Goal: Task Accomplishment & Management: Use online tool/utility

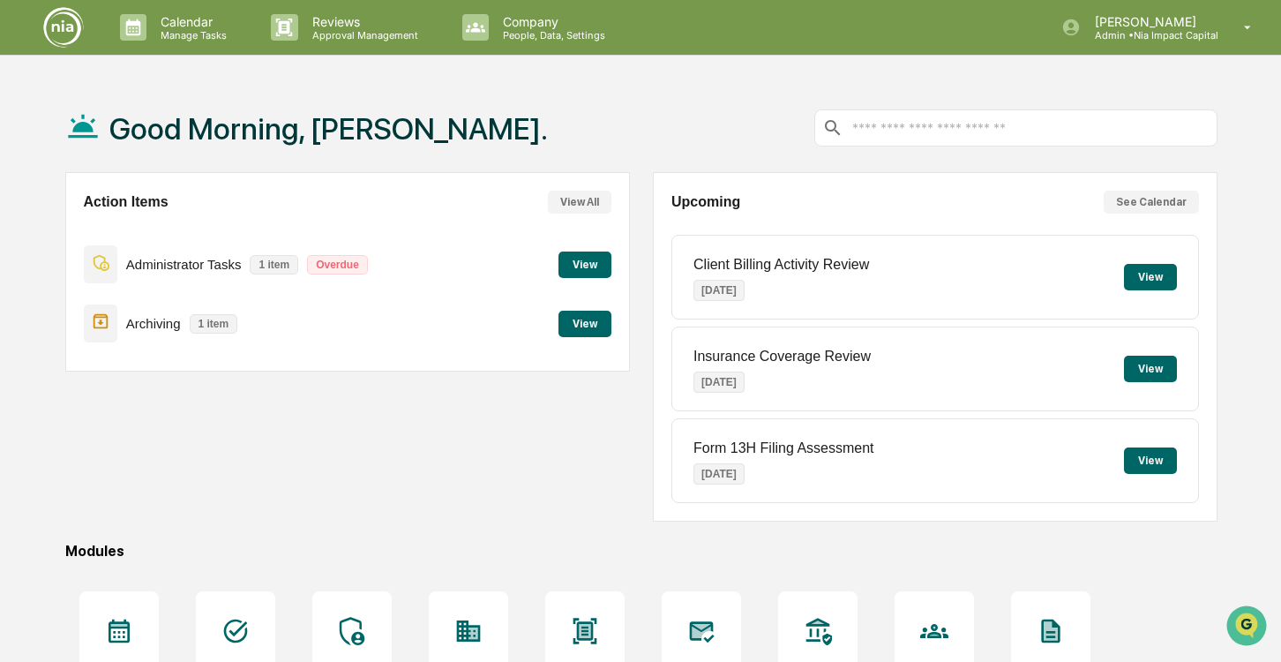
click at [572, 272] on button "View" at bounding box center [584, 264] width 53 height 26
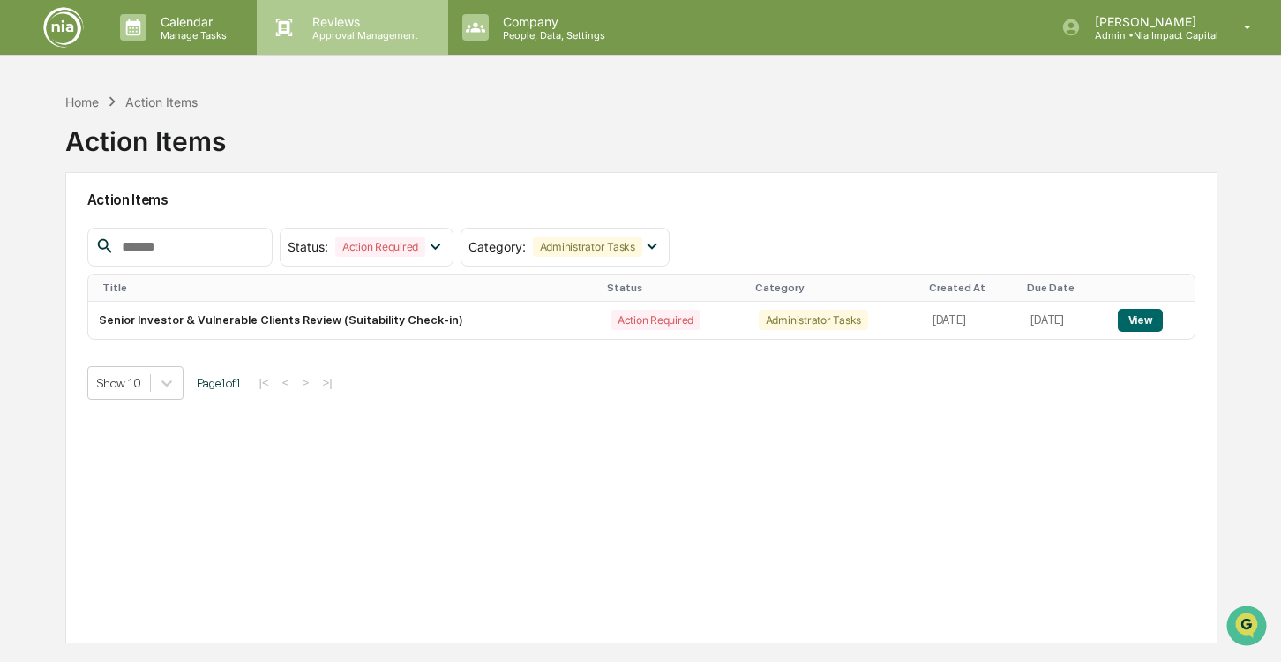
click at [316, 26] on p "Reviews" at bounding box center [362, 21] width 129 height 15
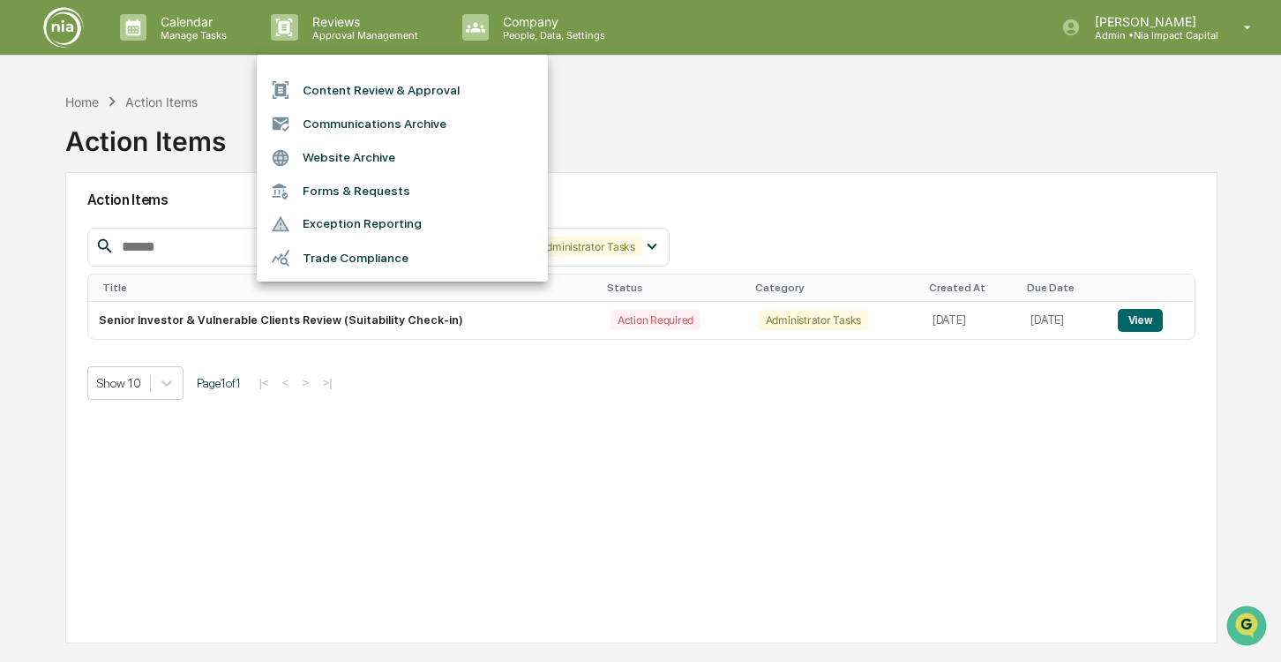
click at [336, 96] on li "Content Review & Approval" at bounding box center [402, 90] width 291 height 34
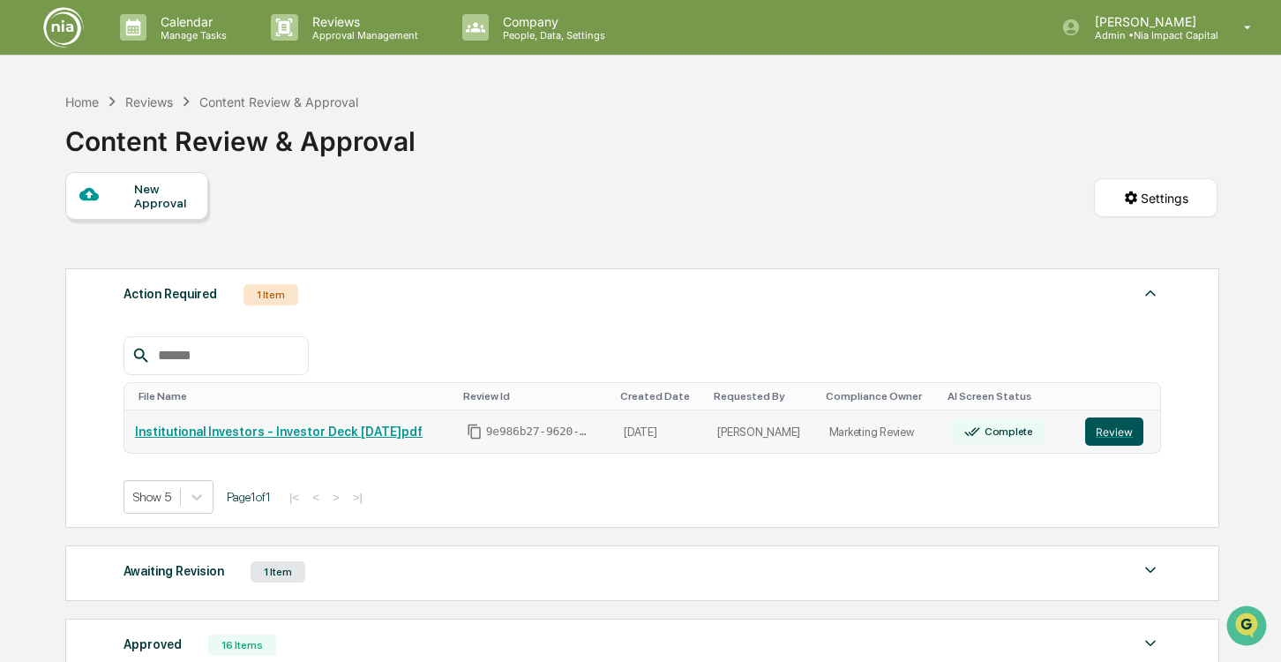
click at [1109, 432] on button "Review" at bounding box center [1114, 431] width 58 height 28
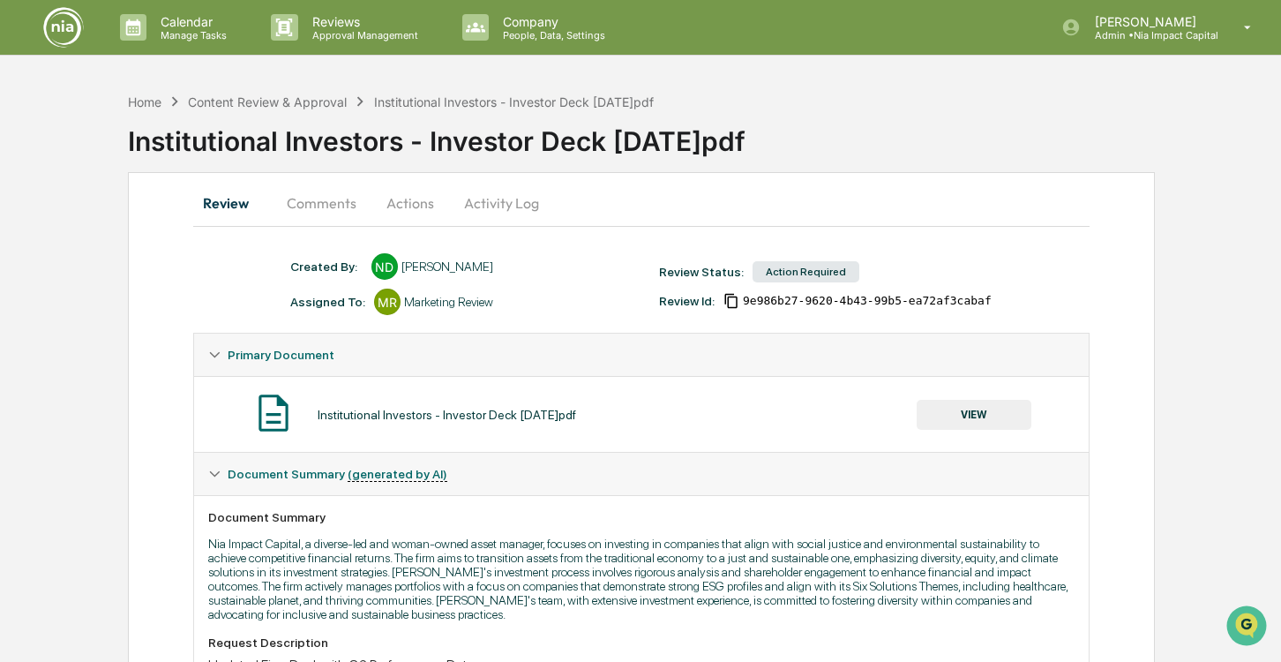
click at [334, 200] on button "Comments" at bounding box center [322, 203] width 98 height 42
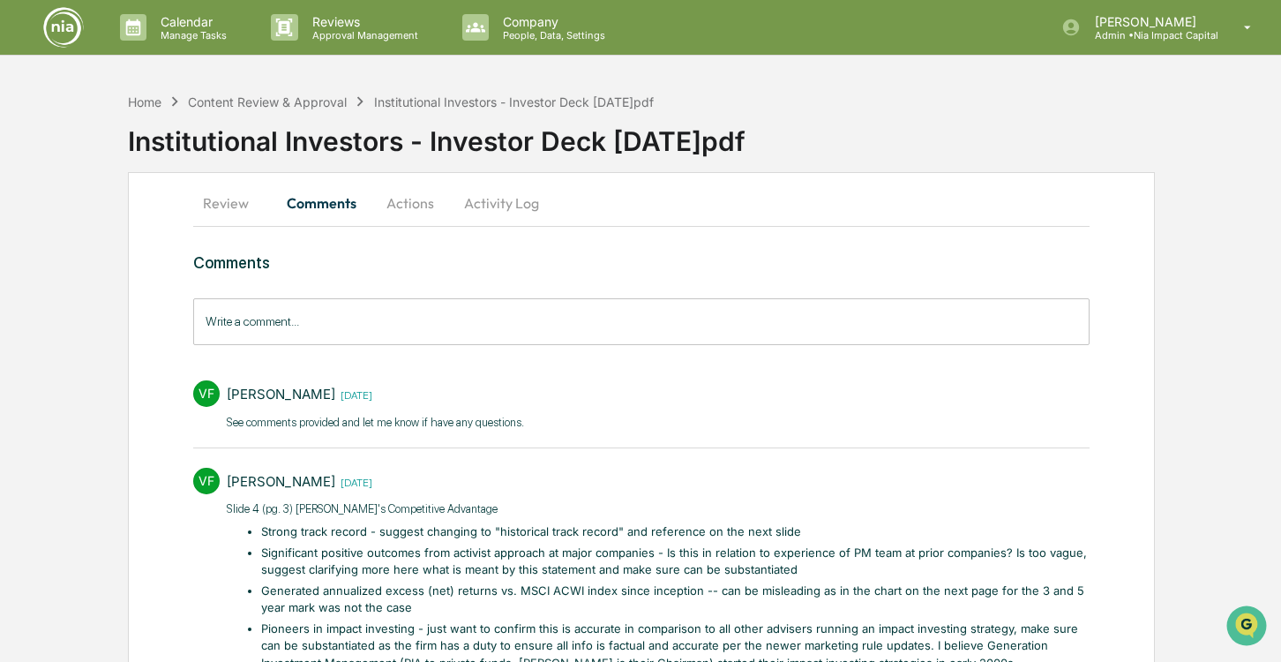
click at [199, 201] on button "Review" at bounding box center [232, 203] width 79 height 42
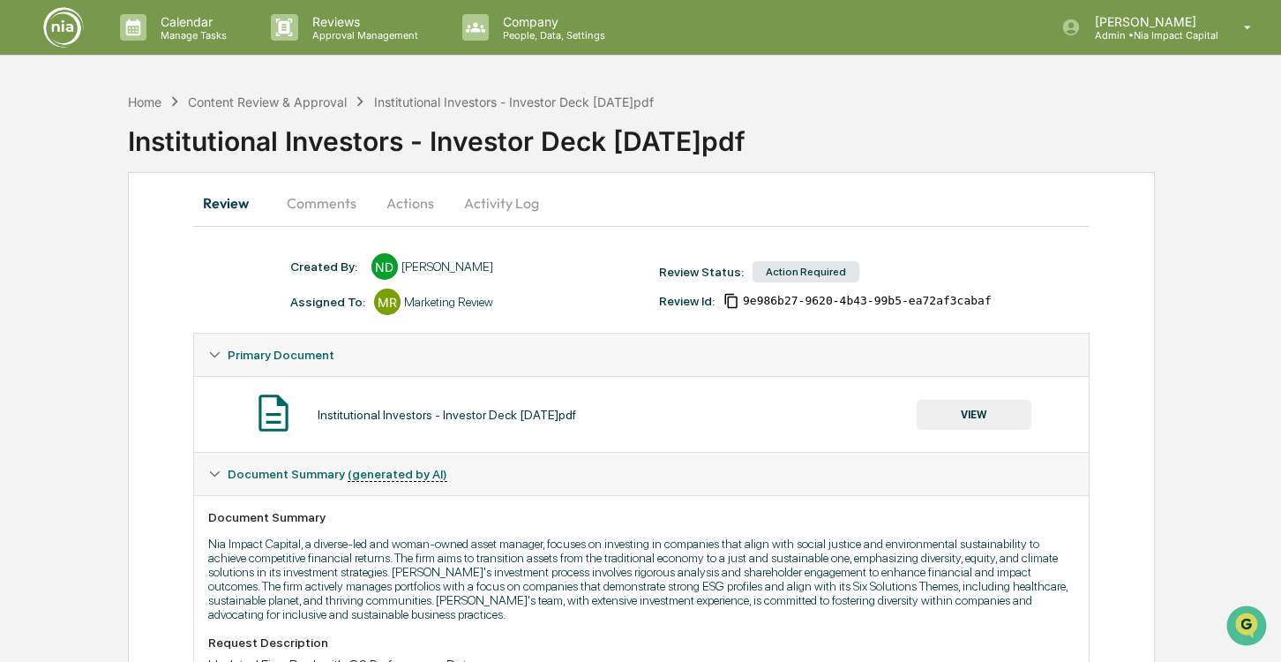
click at [490, 213] on button "Activity Log" at bounding box center [501, 203] width 103 height 42
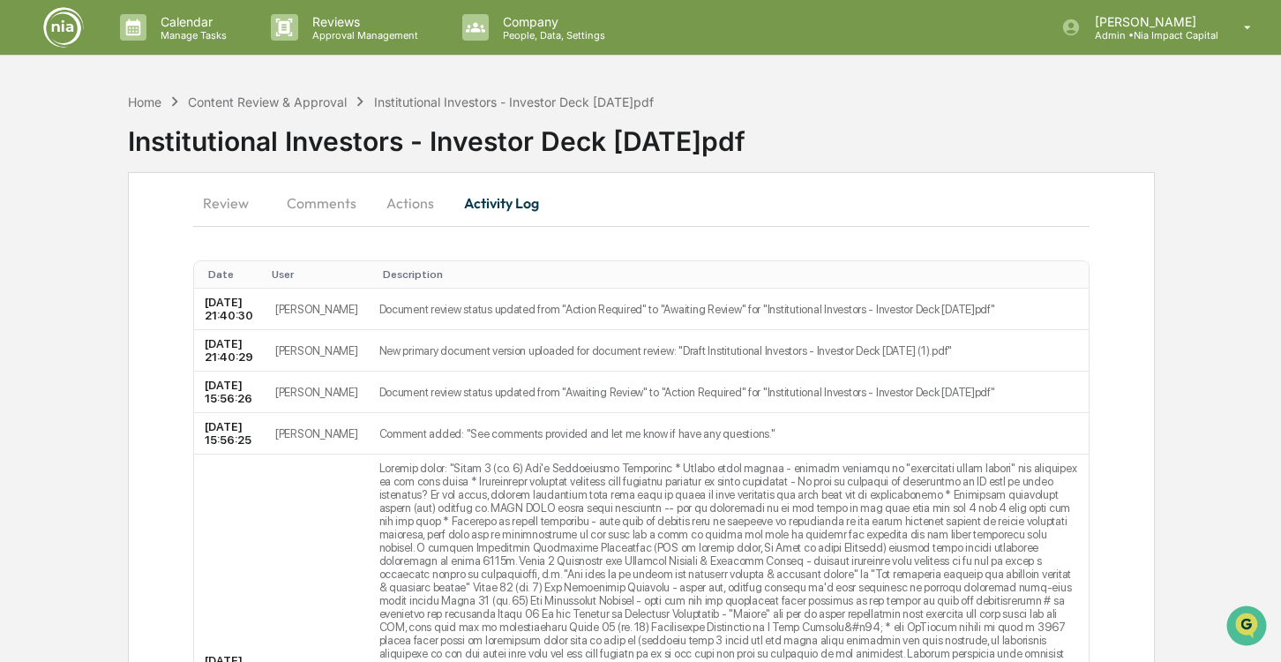
click at [406, 199] on button "Actions" at bounding box center [409, 203] width 79 height 42
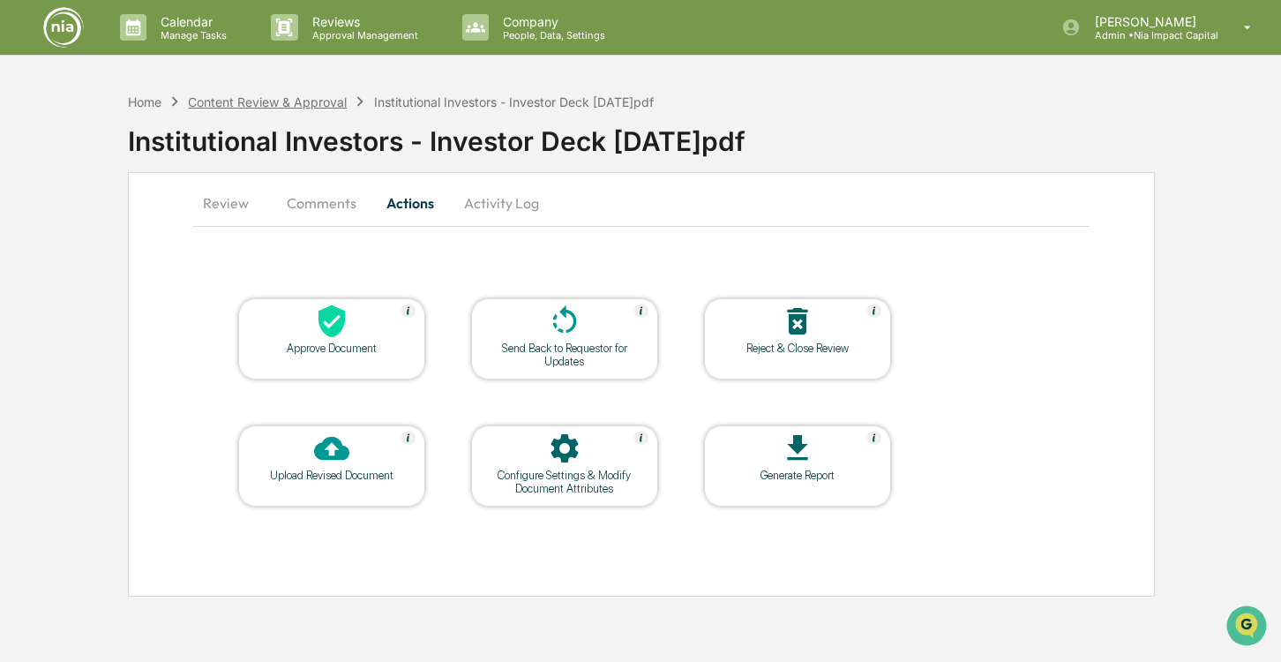
click at [260, 104] on div "Content Review & Approval" at bounding box center [267, 101] width 159 height 15
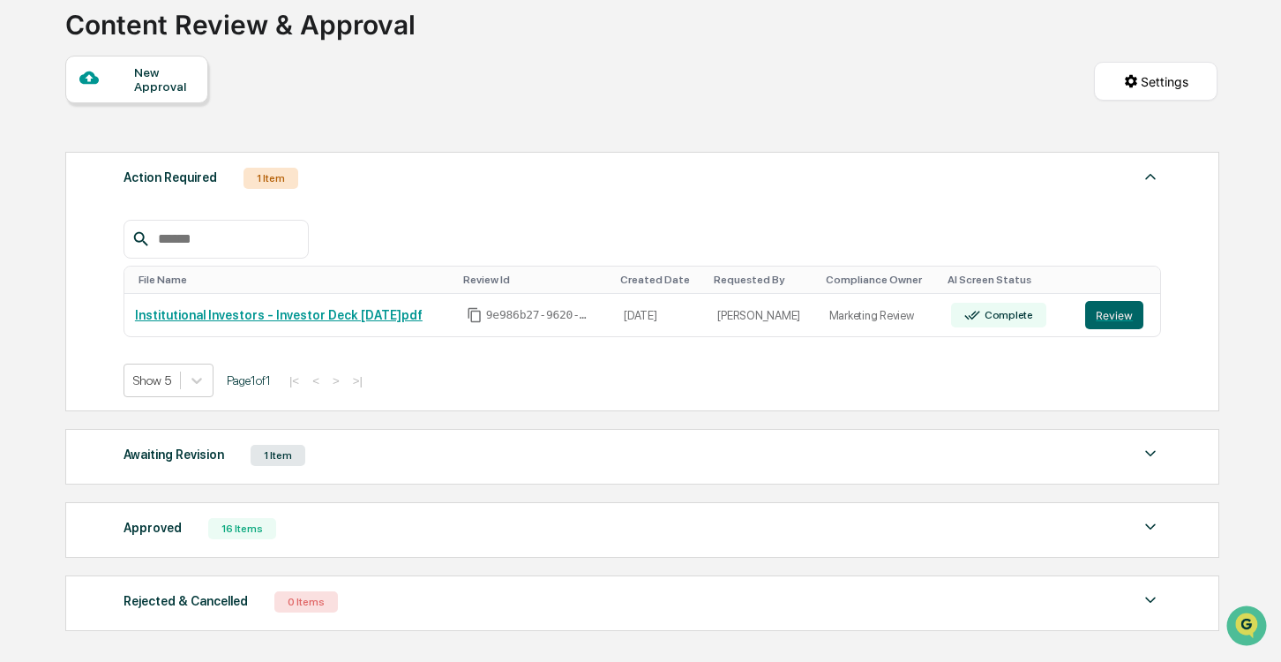
scroll to position [141, 0]
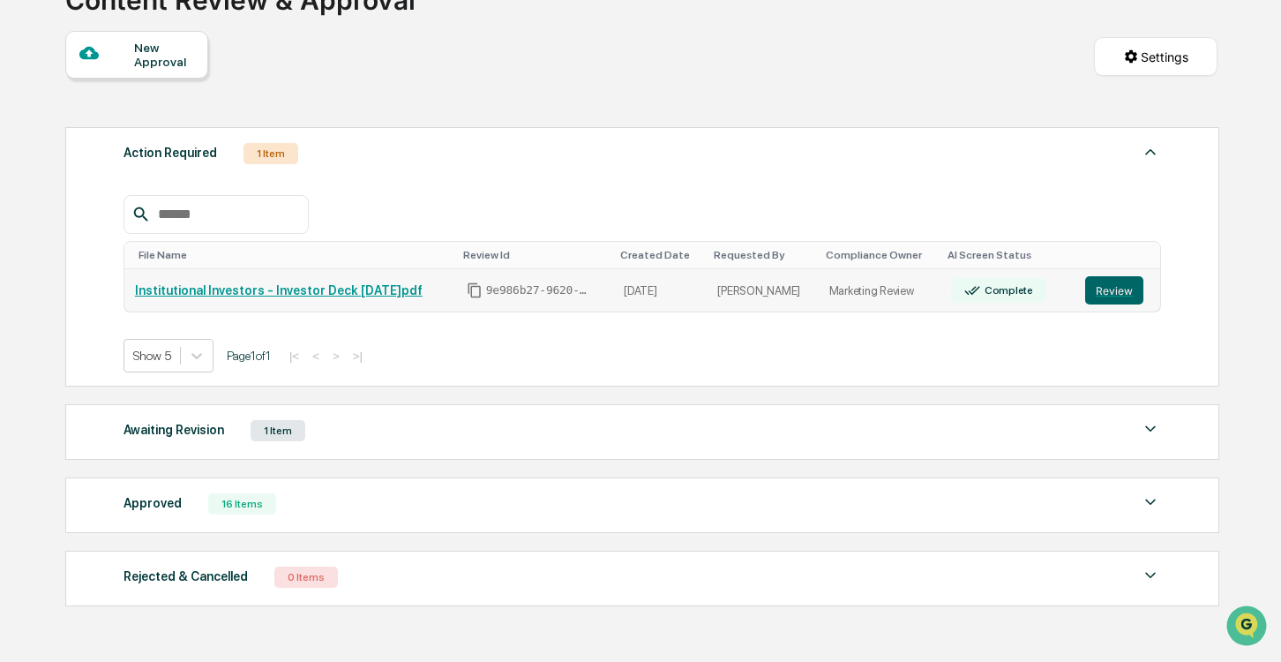
click at [981, 289] on icon at bounding box center [973, 290] width 16 height 9
click at [1094, 295] on button "Review" at bounding box center [1114, 290] width 58 height 28
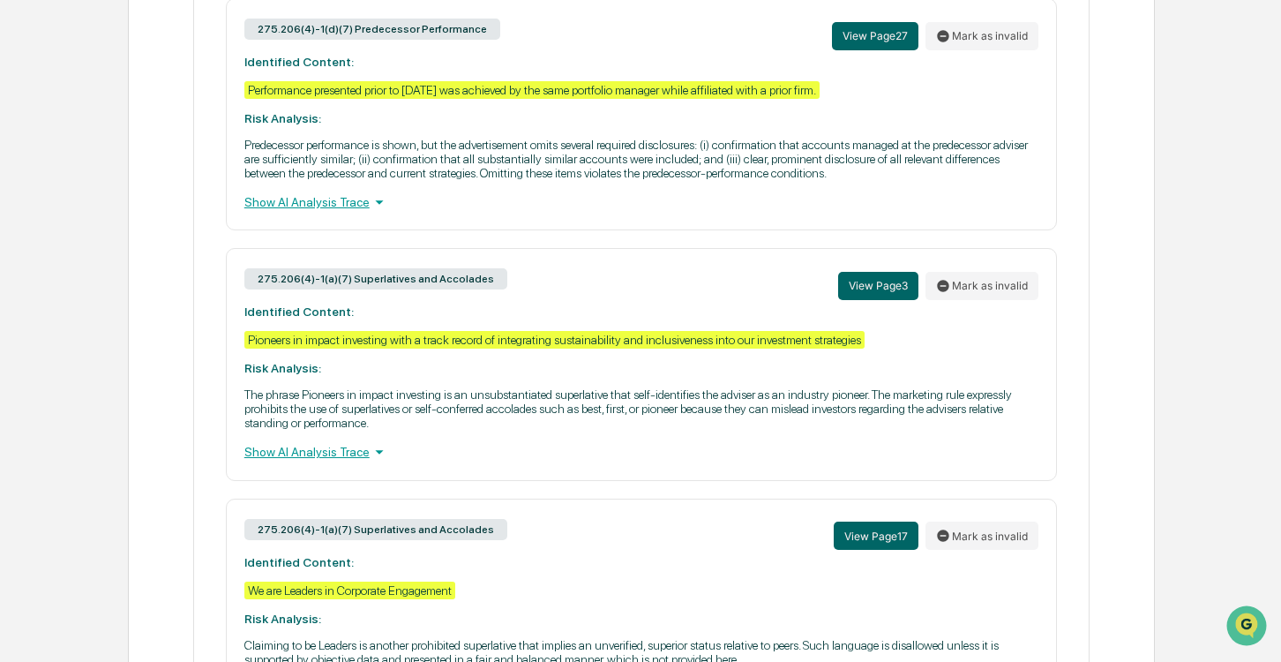
scroll to position [1013, 0]
